Goal: Task Accomplishment & Management: Complete application form

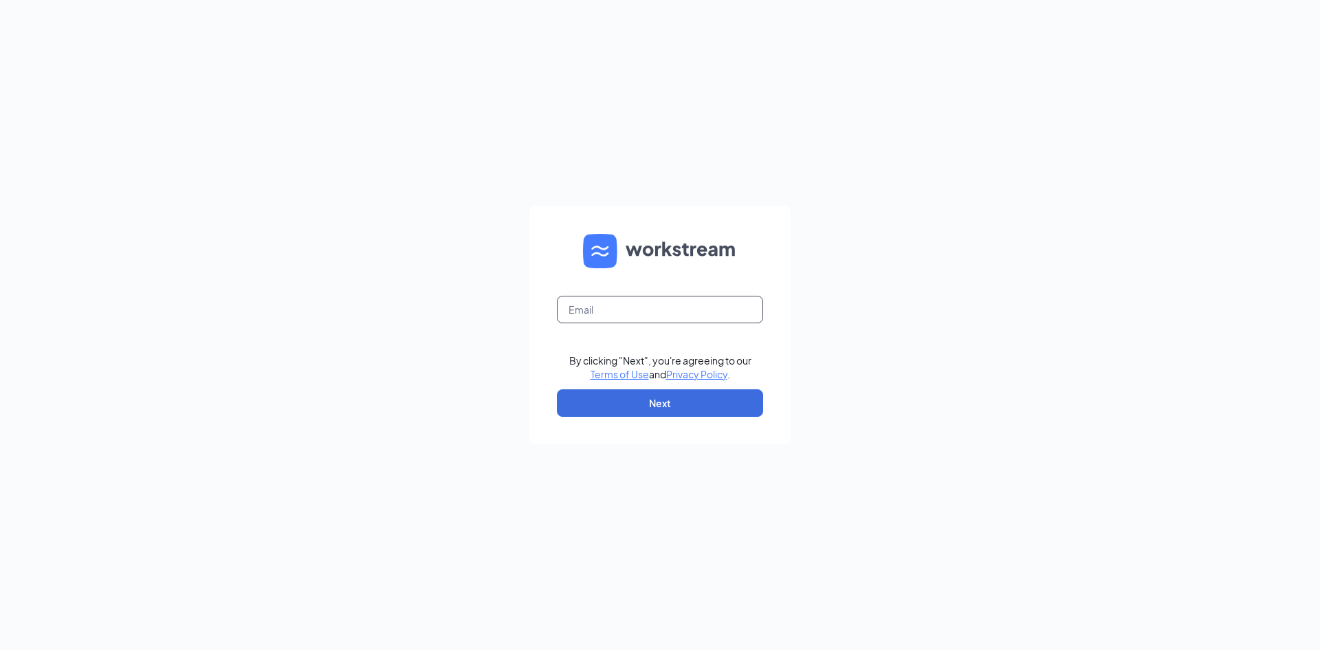
click at [709, 320] on input "text" at bounding box center [660, 310] width 206 height 28
type input "ellie.cfapc@gmail.com"
click at [666, 404] on button "Next" at bounding box center [660, 403] width 206 height 28
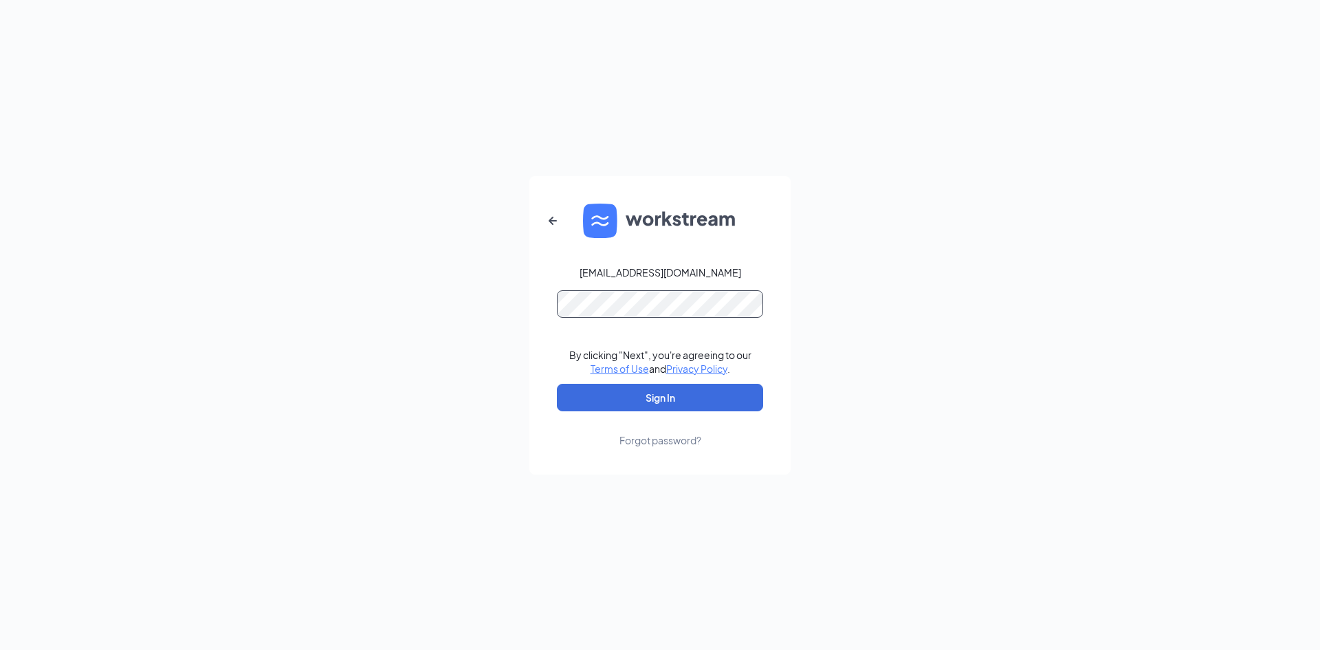
click at [557, 384] on button "Sign In" at bounding box center [660, 398] width 206 height 28
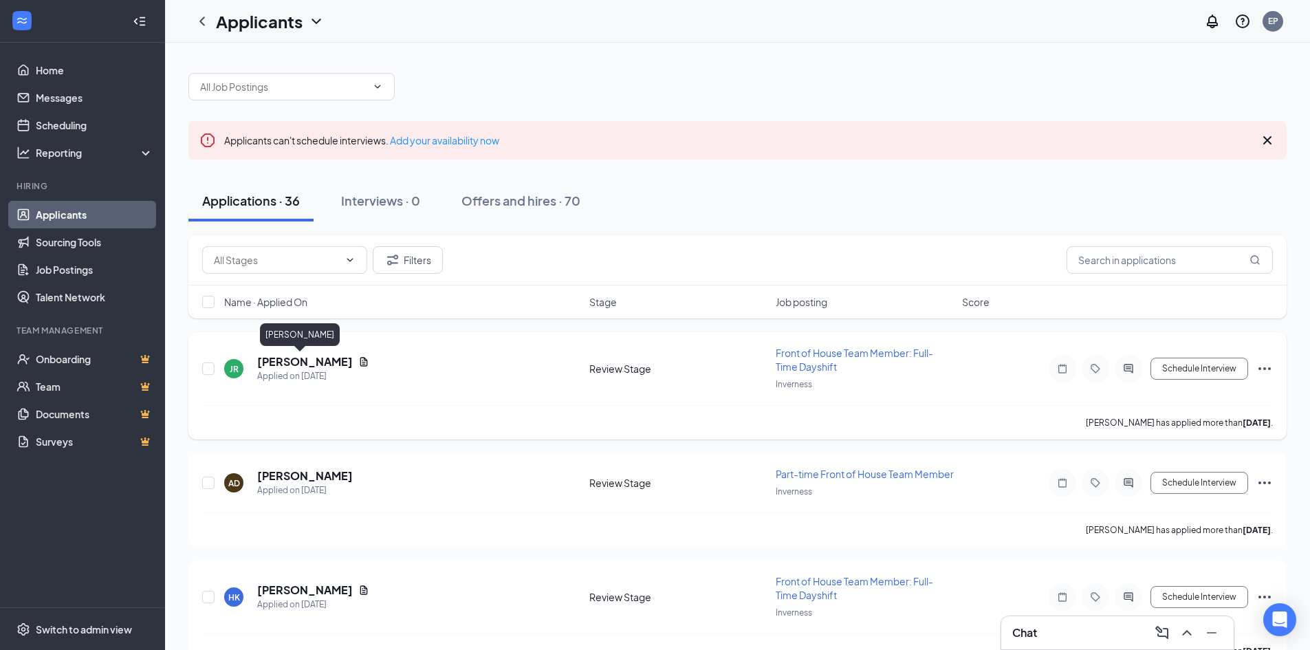
click at [286, 357] on h5 "[PERSON_NAME]" at bounding box center [305, 361] width 96 height 15
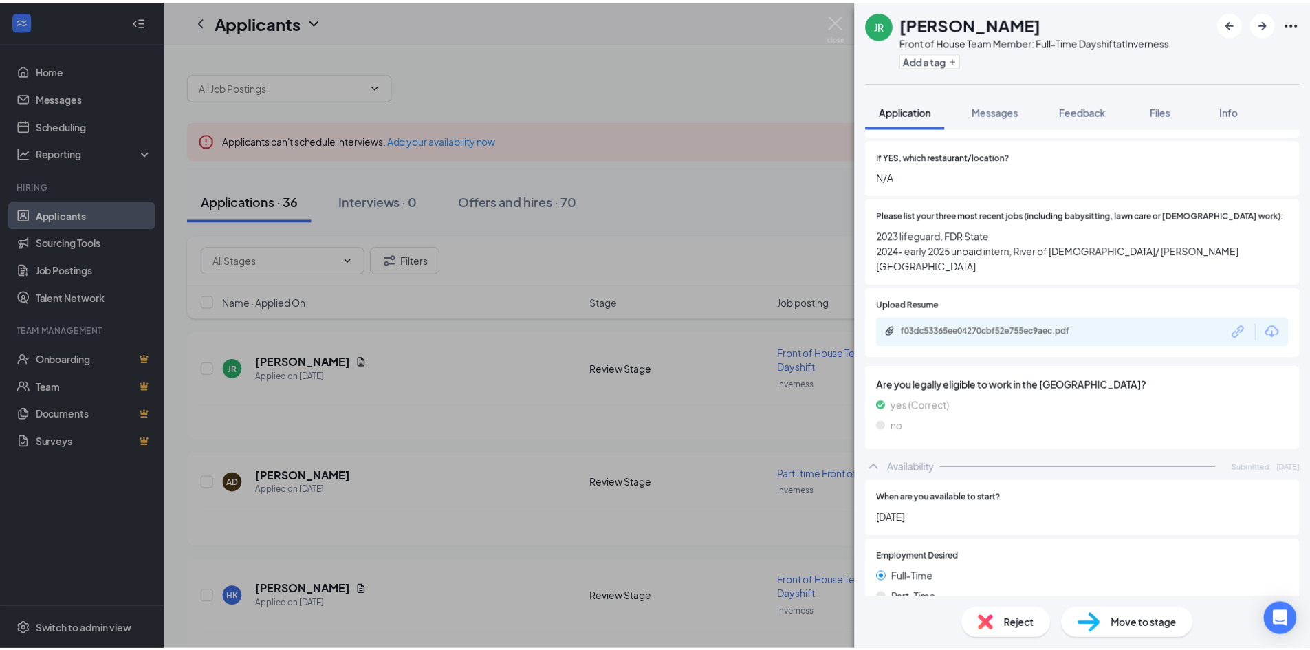
scroll to position [458, 0]
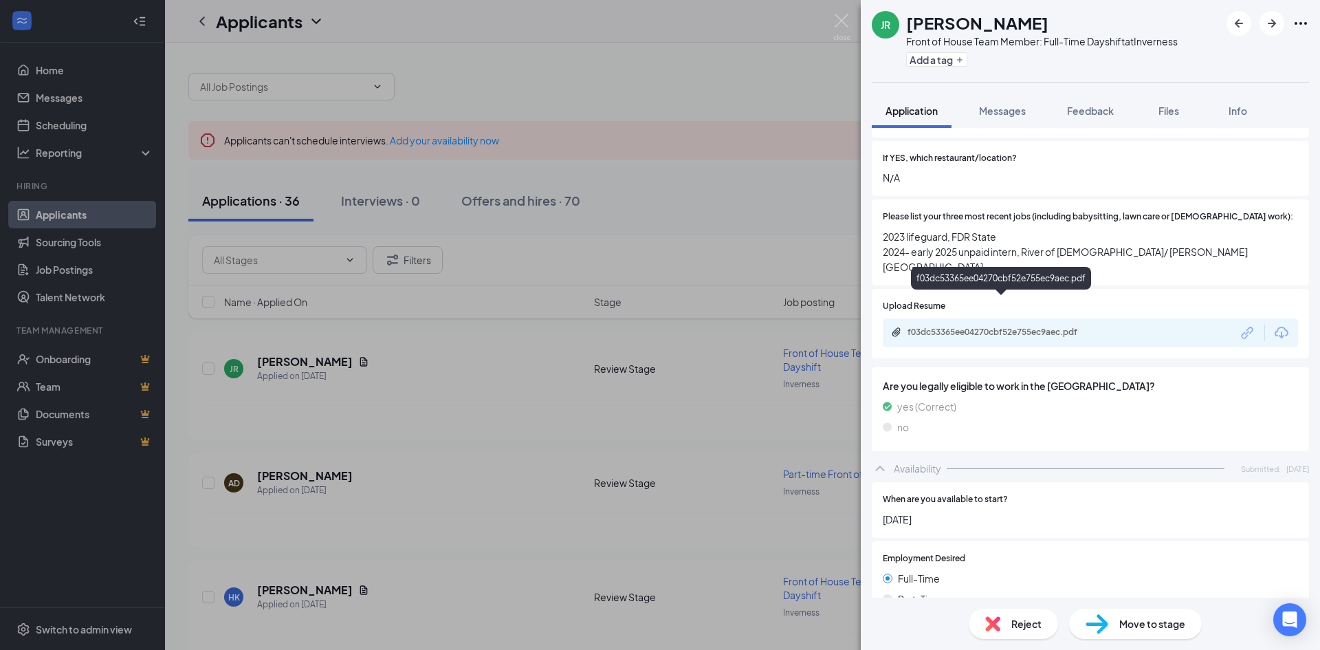
click at [990, 327] on div "f03dc53365ee04270cbf52e755ec9aec.pdf" at bounding box center [1004, 332] width 193 height 11
click at [834, 14] on div "JR [PERSON_NAME] Front of House Team Member: Full-Time Dayshift at [GEOGRAPHIC_…" at bounding box center [660, 325] width 1320 height 650
drag, startPoint x: 839, startPoint y: 28, endPoint x: 799, endPoint y: 54, distance: 48.1
click at [838, 28] on img at bounding box center [842, 27] width 17 height 27
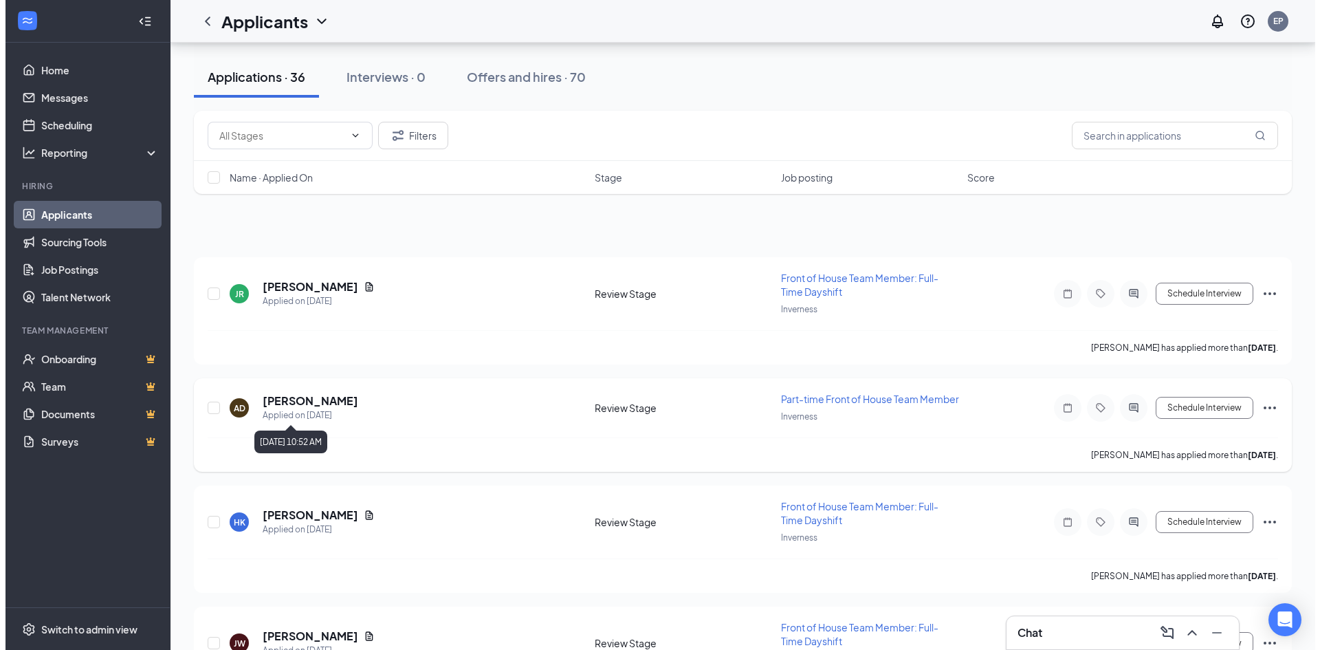
scroll to position [206, 0]
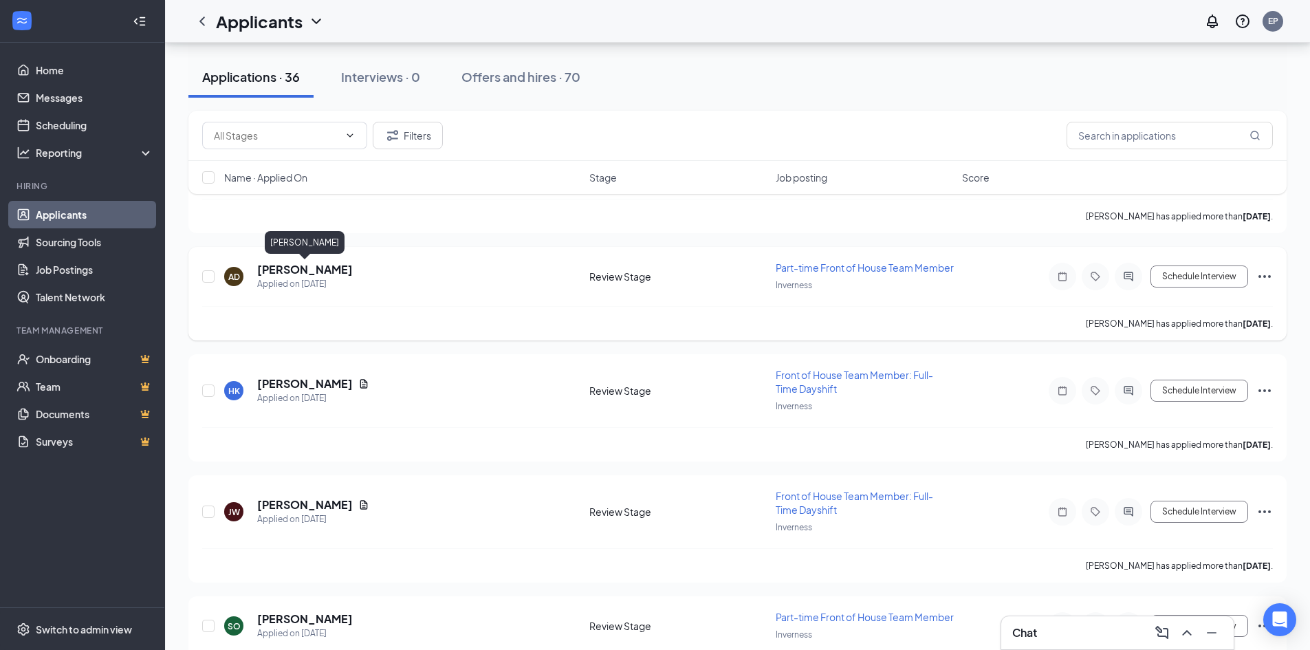
click at [314, 267] on h5 "[PERSON_NAME]" at bounding box center [305, 269] width 96 height 15
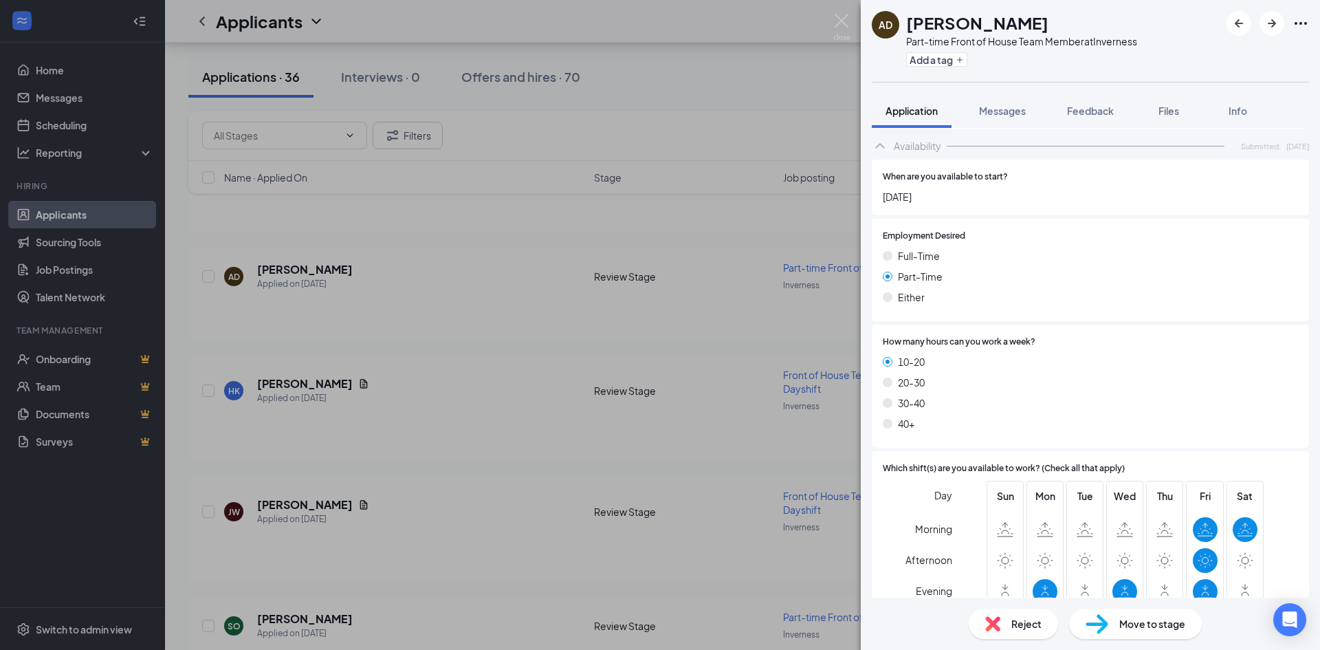
scroll to position [206, 0]
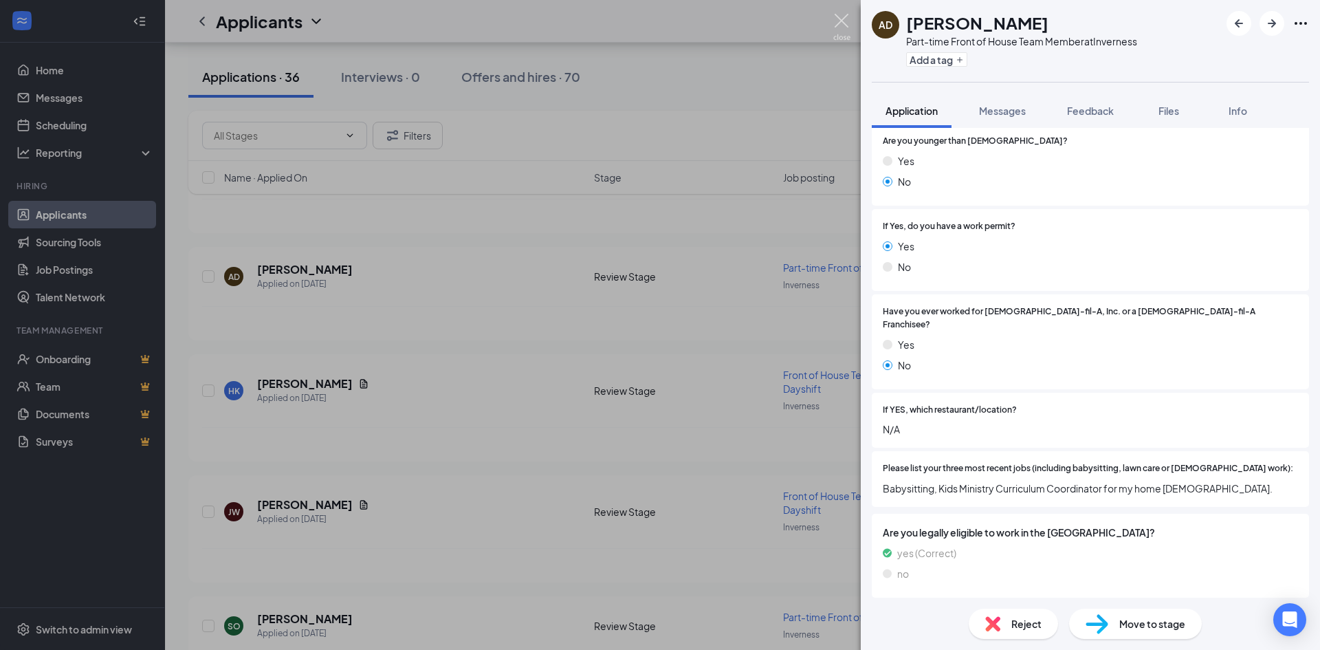
click at [843, 34] on img at bounding box center [842, 27] width 17 height 27
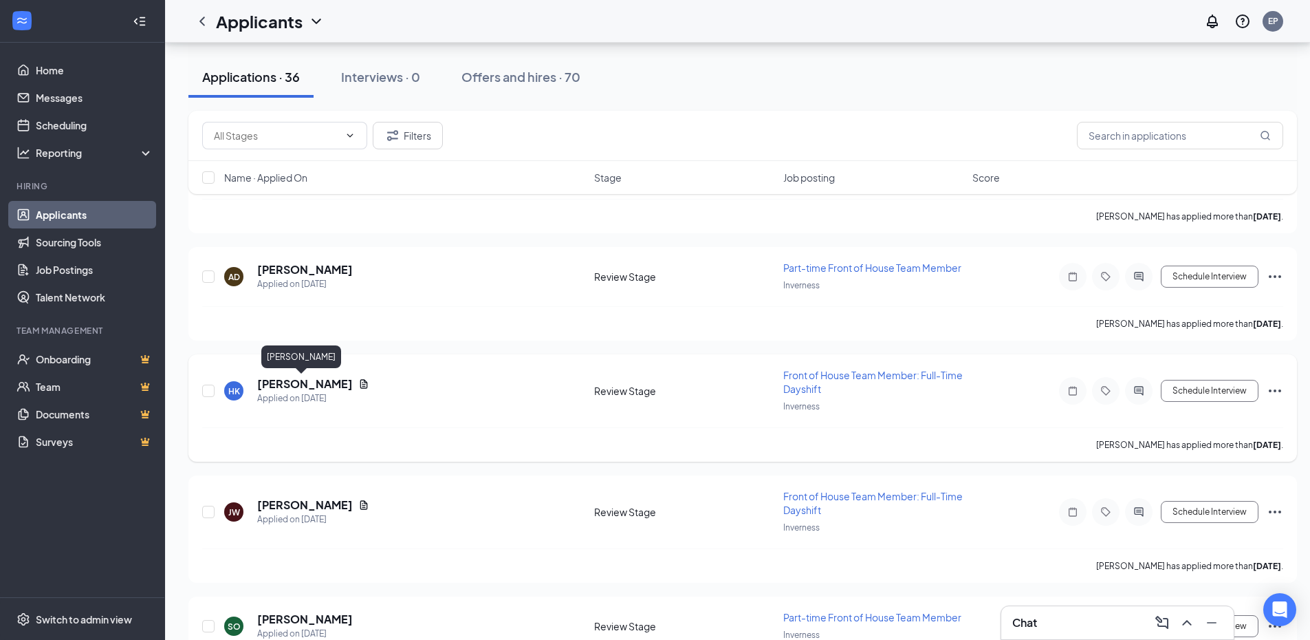
click at [304, 382] on h5 "[PERSON_NAME]" at bounding box center [305, 383] width 96 height 15
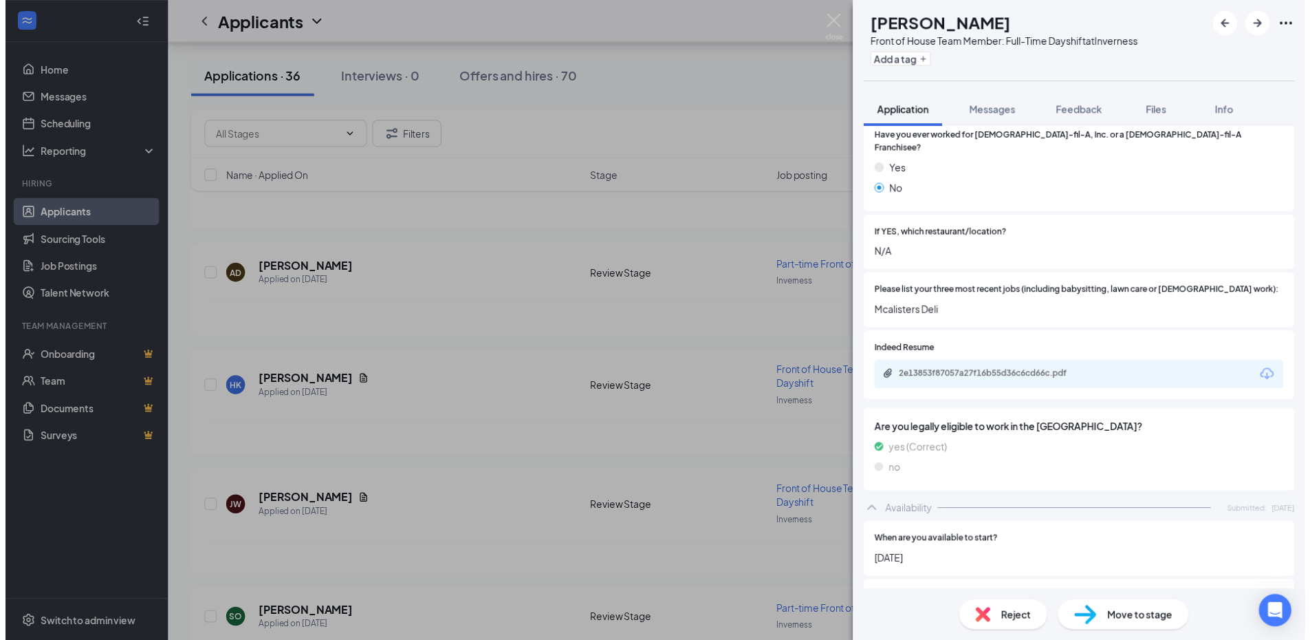
scroll to position [413, 0]
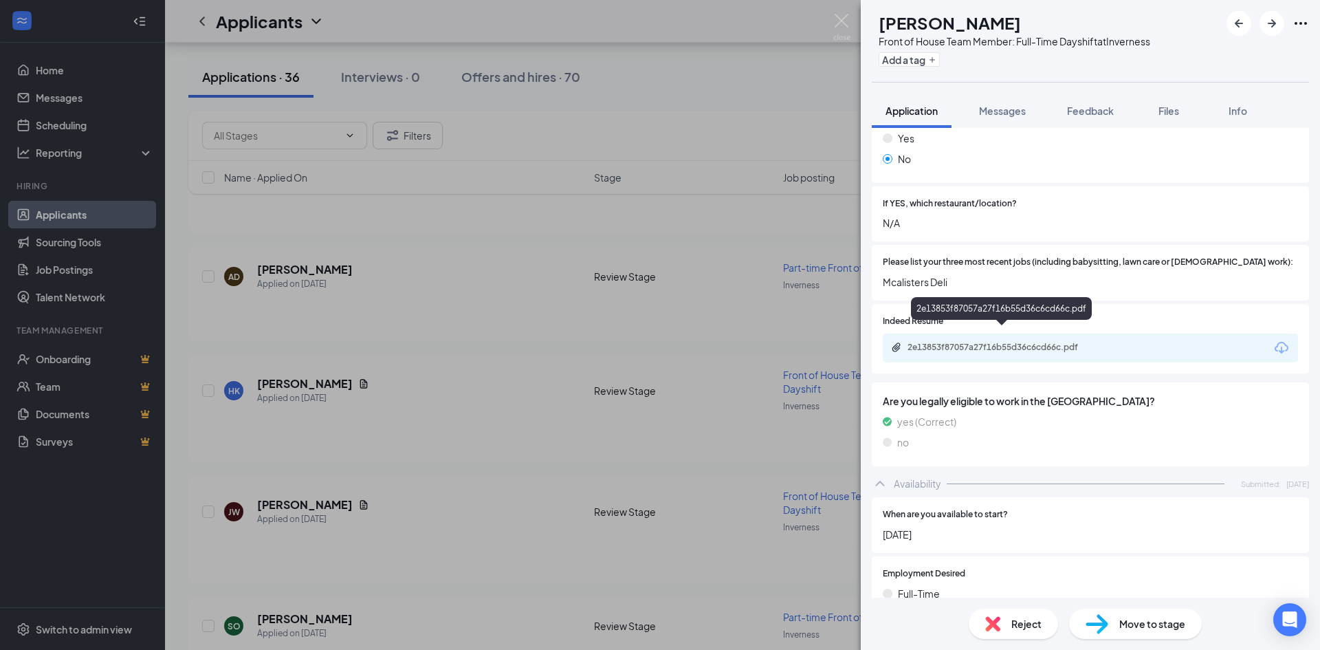
click at [946, 342] on div "2e13853f87057a27f16b55d36c6cd66c.pdf" at bounding box center [1004, 347] width 193 height 11
click at [835, 44] on div "HK [PERSON_NAME] Front of House Team Member: Full-Time Dayshift at [GEOGRAPHIC_…" at bounding box center [660, 325] width 1320 height 650
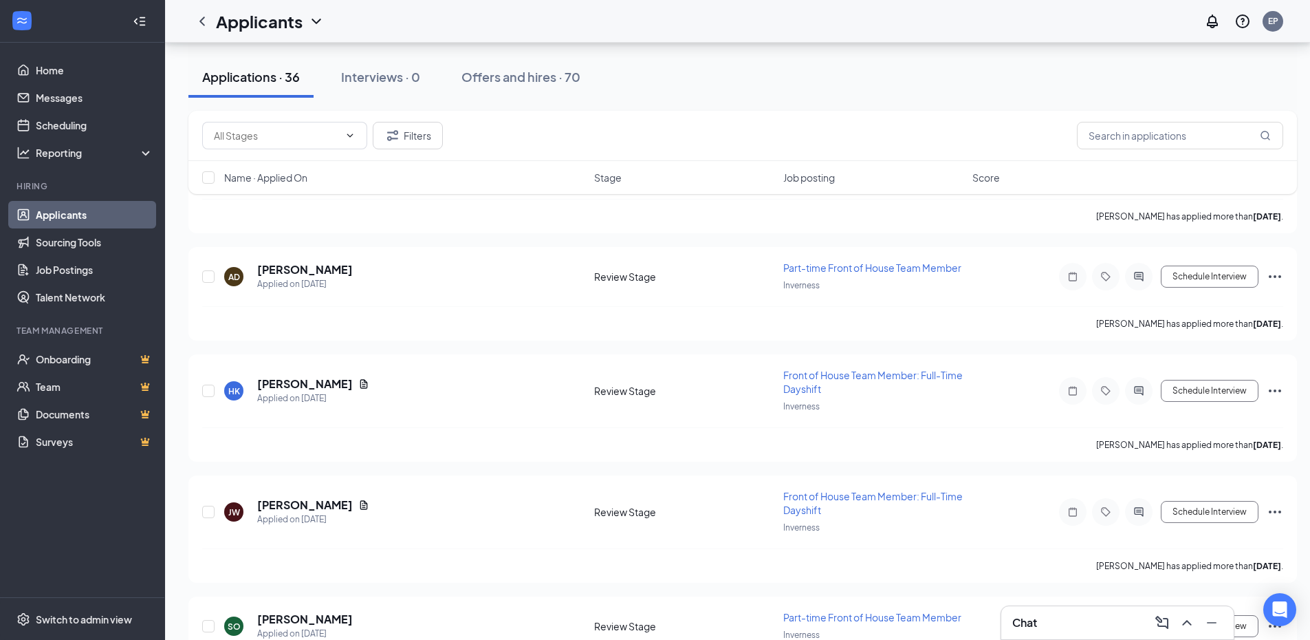
click at [839, 27] on div "Applicants EP" at bounding box center [737, 21] width 1145 height 43
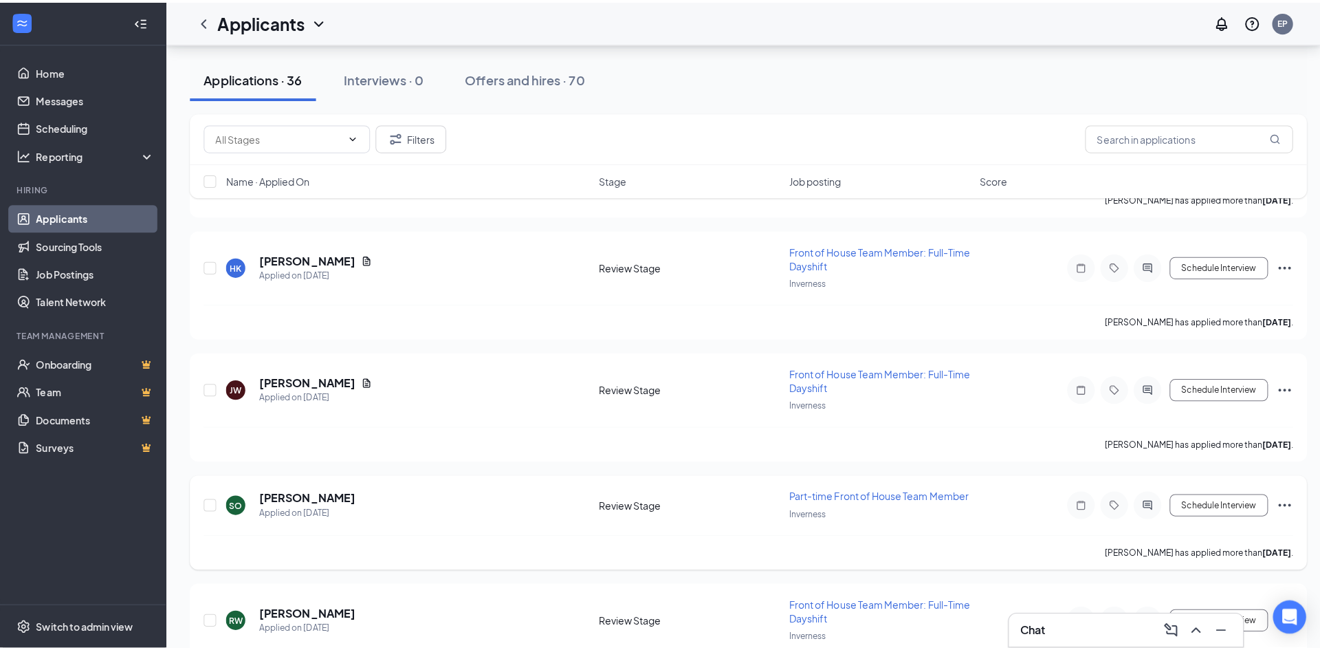
scroll to position [344, 0]
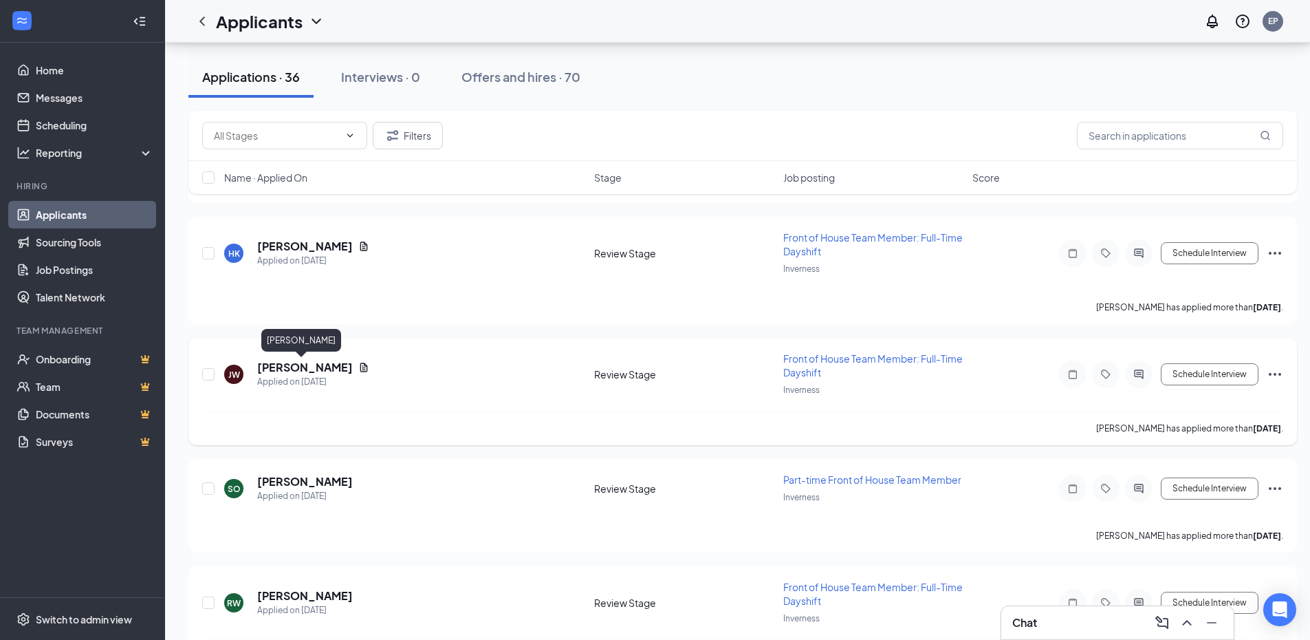
click at [287, 367] on h5 "[PERSON_NAME]" at bounding box center [305, 367] width 96 height 15
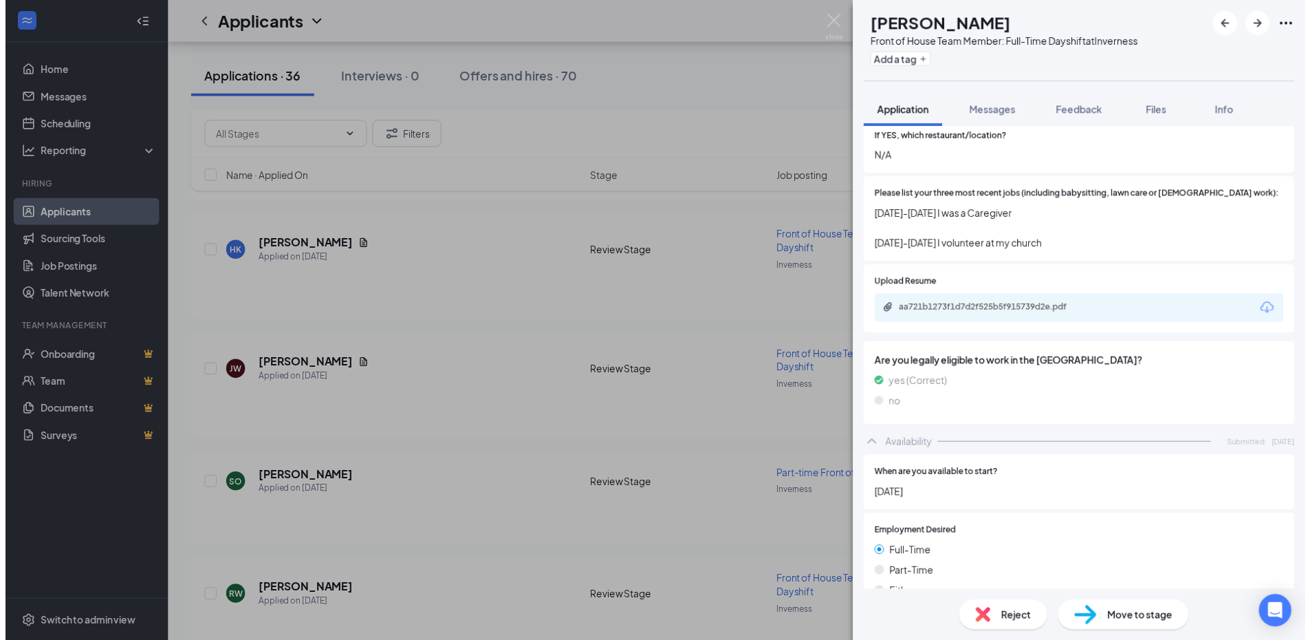
scroll to position [481, 0]
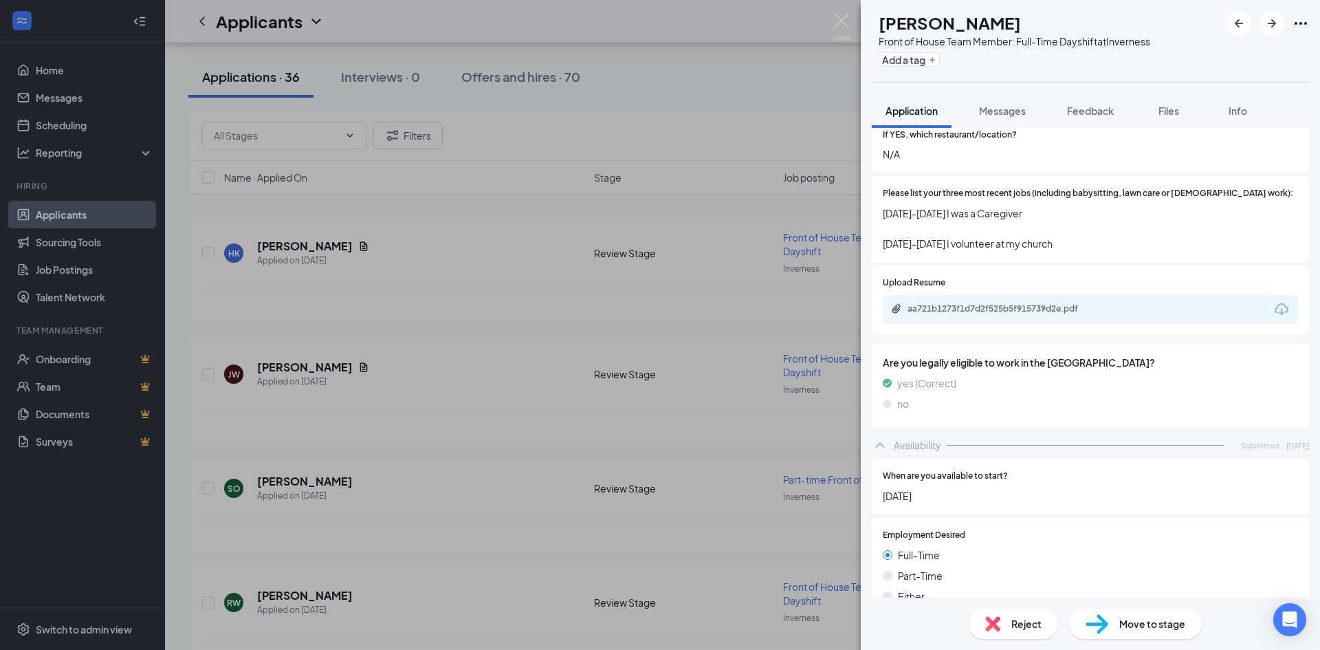
click at [988, 303] on div "aa721b1273f1d7d2f525b5f915739d2e.pdf" at bounding box center [1004, 308] width 193 height 11
click at [840, 17] on img at bounding box center [842, 27] width 17 height 27
